Goal: Task Accomplishment & Management: Use online tool/utility

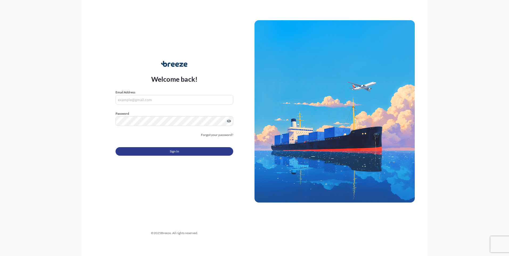
type input "[EMAIL_ADDRESS][DOMAIN_NAME]"
click at [181, 151] on button "Sign In" at bounding box center [174, 151] width 118 height 9
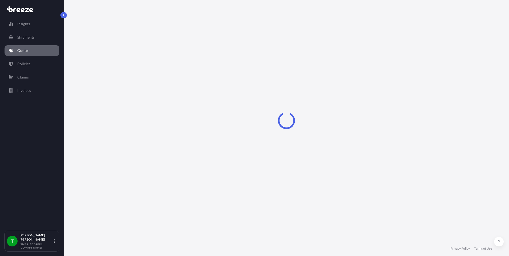
select select "Road"
select select "1"
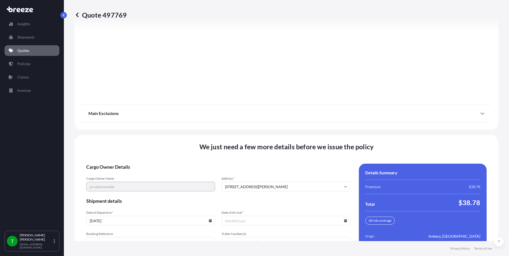
scroll to position [673, 0]
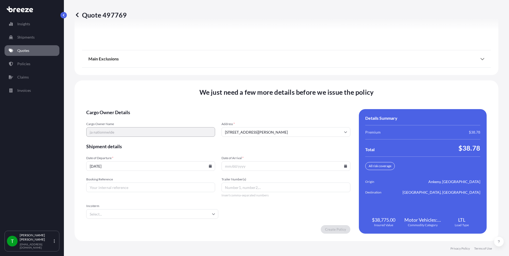
click at [344, 165] on icon at bounding box center [345, 165] width 3 height 3
click at [297, 138] on button "29" at bounding box center [296, 139] width 9 height 9
type input "[DATE]"
